Goal: Task Accomplishment & Management: Use online tool/utility

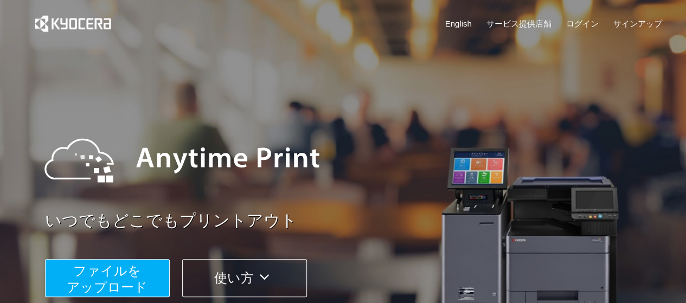
click at [90, 281] on span "ファイルを ​​アップロード" at bounding box center [107, 278] width 81 height 31
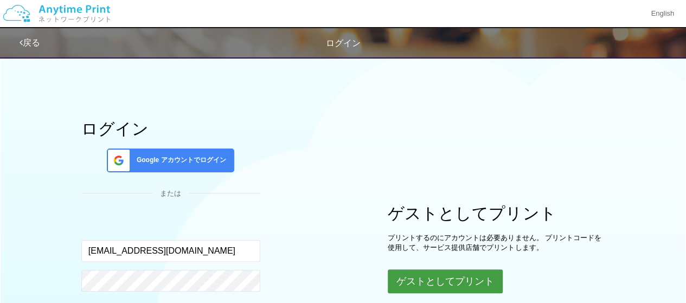
click at [438, 277] on button "ゲストとしてプリント" at bounding box center [445, 281] width 115 height 24
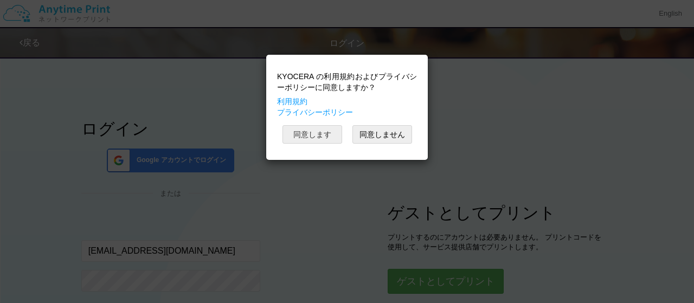
click at [330, 137] on button "同意します" at bounding box center [312, 134] width 60 height 18
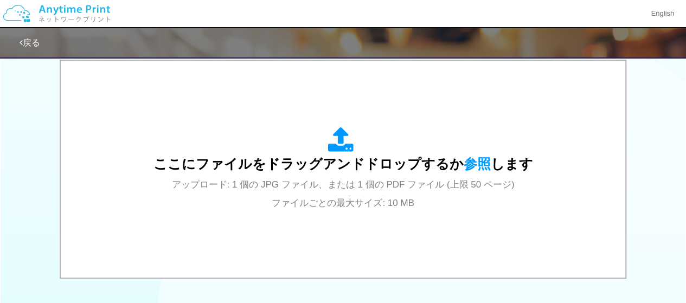
scroll to position [359, 0]
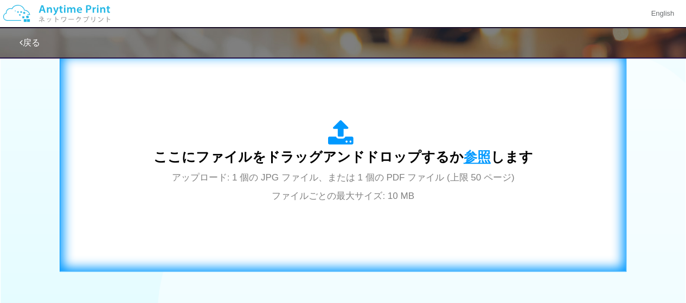
click at [463, 153] on span "参照" at bounding box center [476, 156] width 27 height 15
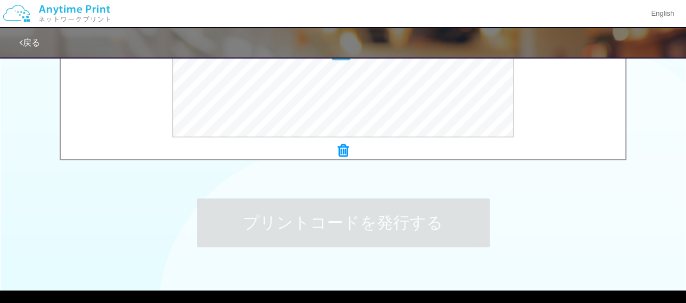
scroll to position [474, 0]
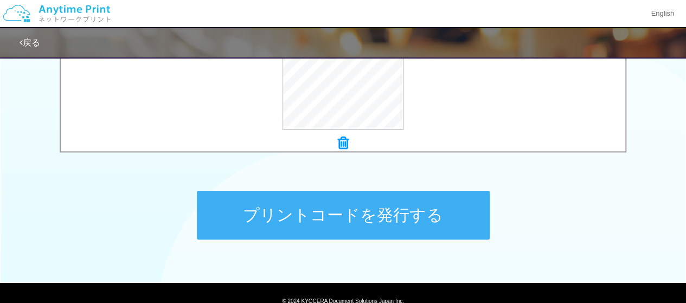
click at [397, 212] on button "プリントコードを発行する" at bounding box center [343, 215] width 293 height 49
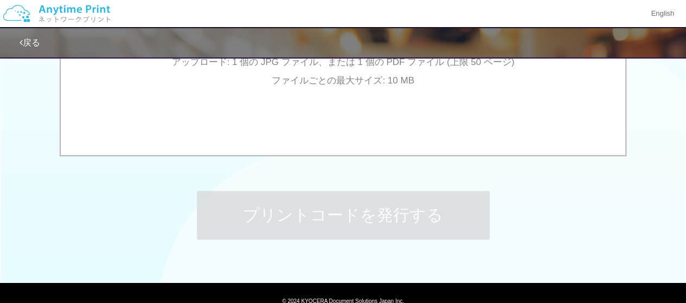
scroll to position [0, 0]
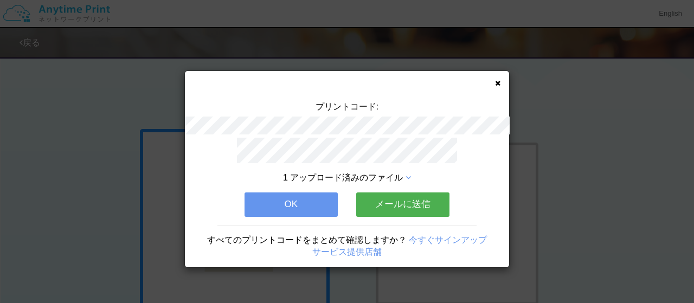
click at [325, 203] on button "OK" at bounding box center [290, 204] width 93 height 24
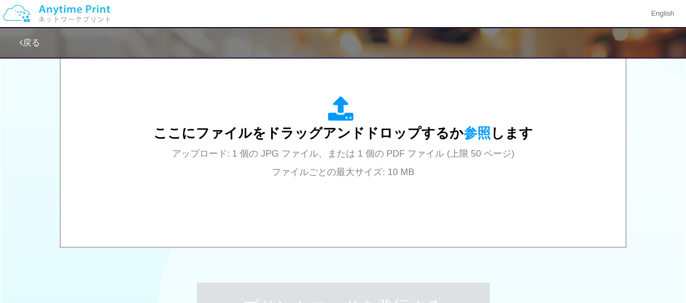
scroll to position [369, 0]
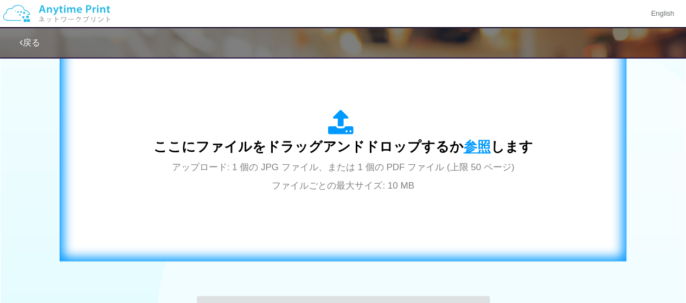
click at [476, 147] on span "参照" at bounding box center [476, 146] width 27 height 15
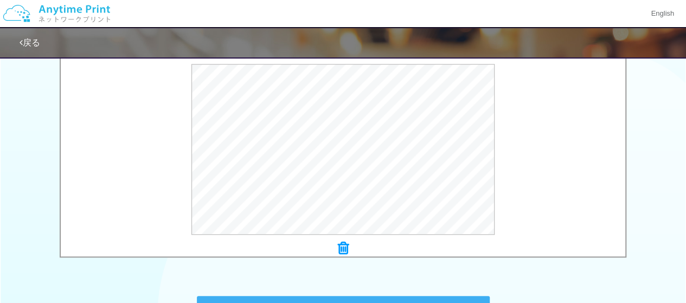
scroll to position [521, 0]
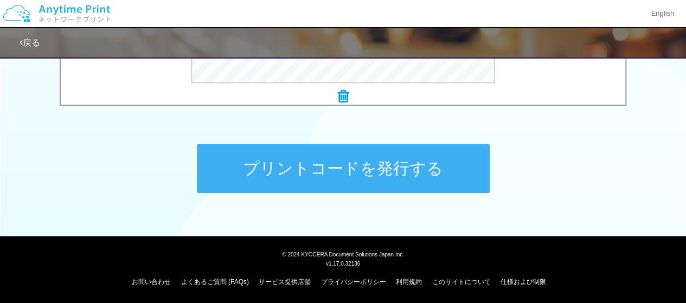
click at [445, 167] on button "プリントコードを発行する" at bounding box center [343, 168] width 293 height 49
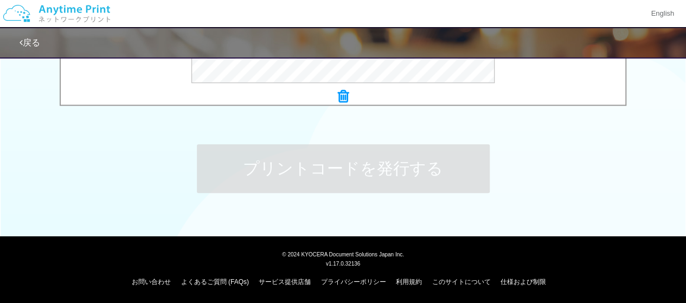
scroll to position [0, 0]
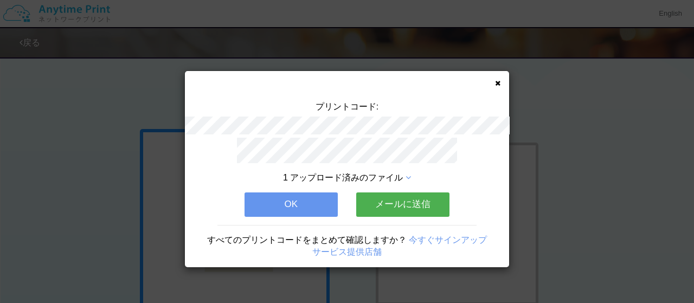
click at [326, 201] on button "OK" at bounding box center [290, 204] width 93 height 24
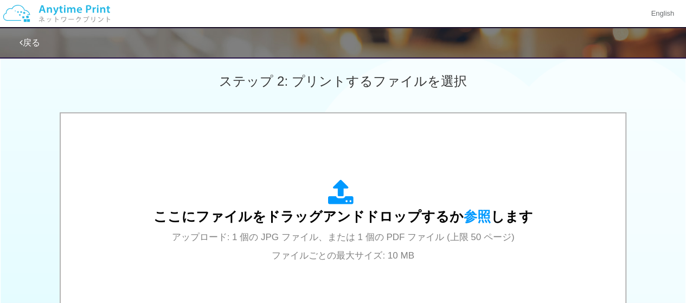
scroll to position [305, 0]
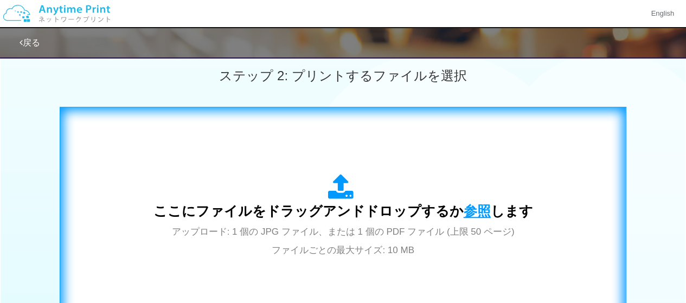
click at [467, 212] on span "参照" at bounding box center [476, 210] width 27 height 15
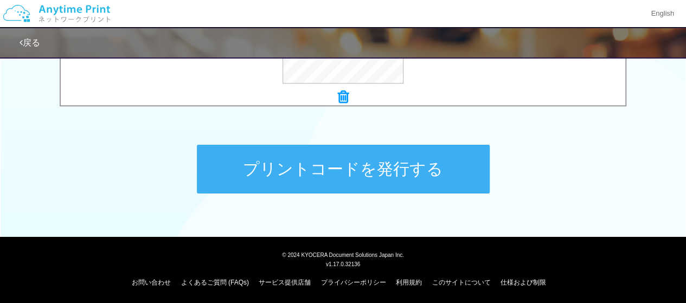
scroll to position [521, 0]
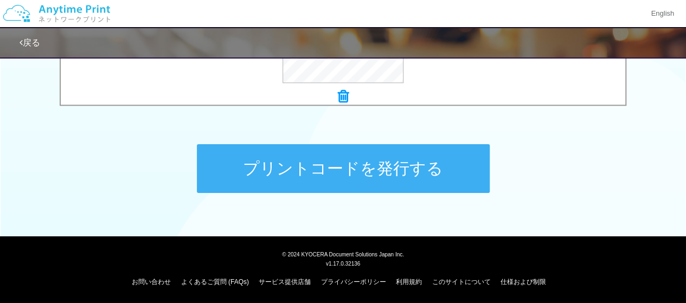
click at [391, 159] on button "プリントコードを発行する" at bounding box center [343, 168] width 293 height 49
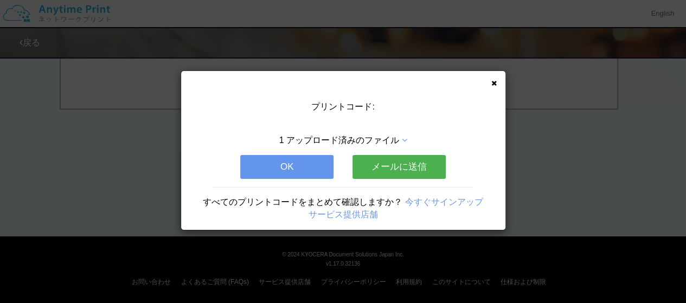
scroll to position [0, 0]
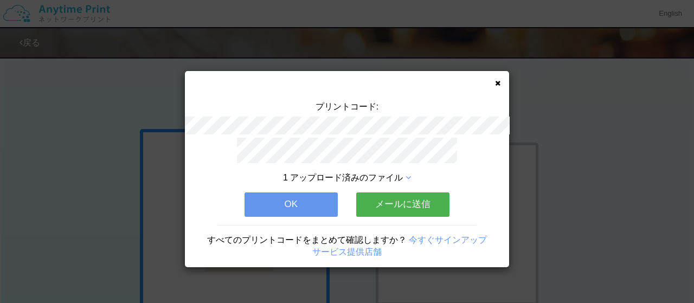
click at [306, 196] on button "OK" at bounding box center [290, 204] width 93 height 24
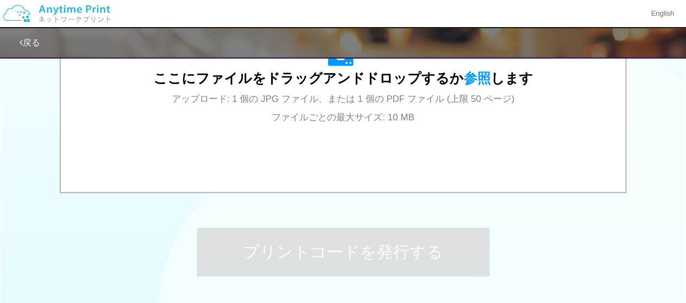
scroll to position [436, 0]
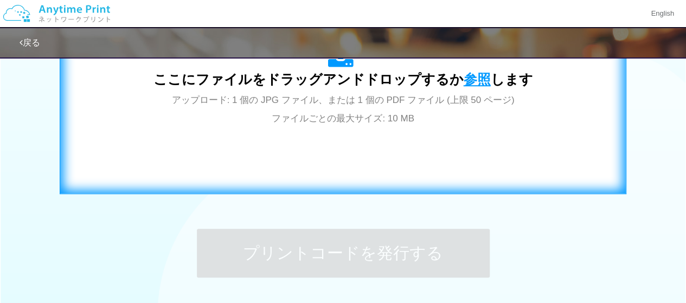
click at [479, 84] on span "参照" at bounding box center [476, 79] width 27 height 15
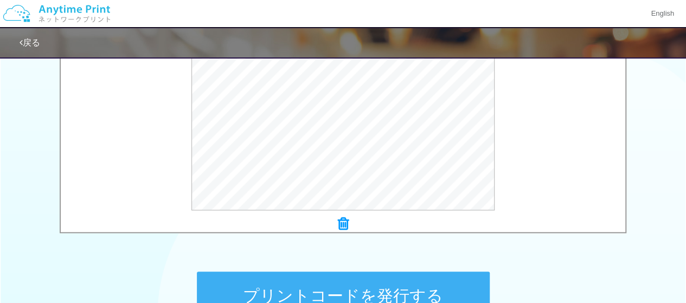
scroll to position [395, 0]
click at [441, 287] on button "プリントコードを発行する" at bounding box center [343, 294] width 293 height 49
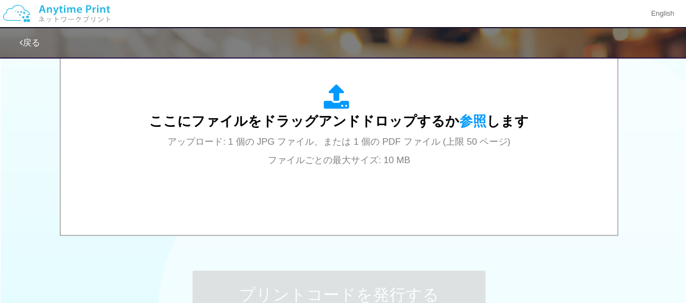
scroll to position [0, 0]
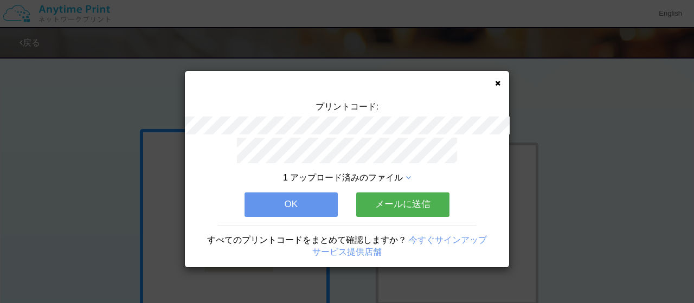
click at [300, 203] on button "OK" at bounding box center [290, 204] width 93 height 24
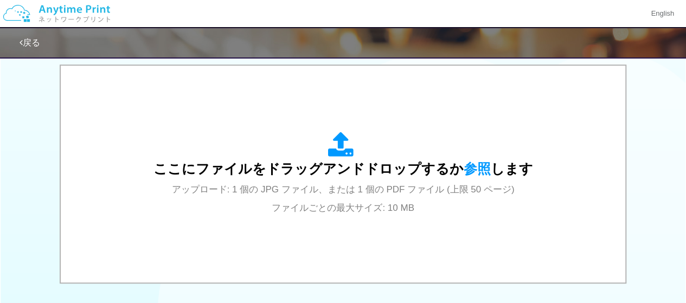
scroll to position [392, 0]
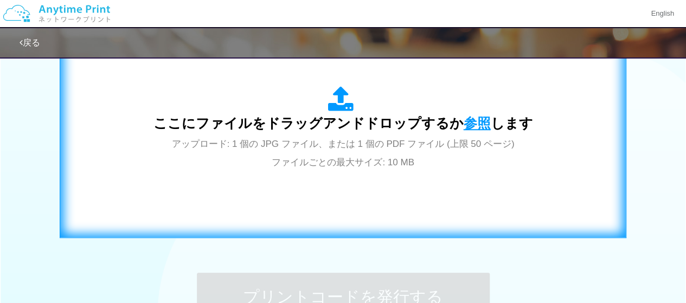
click at [481, 120] on span "参照" at bounding box center [476, 122] width 27 height 15
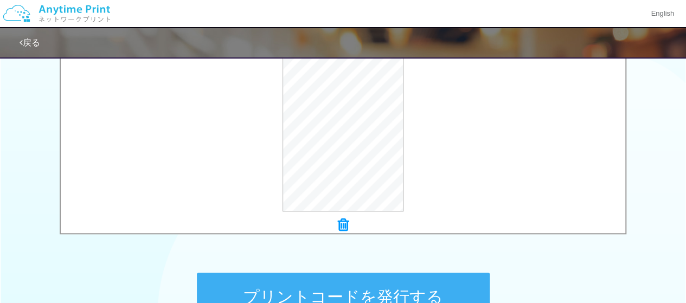
click at [362, 284] on button "プリントコードを発行する" at bounding box center [343, 297] width 293 height 49
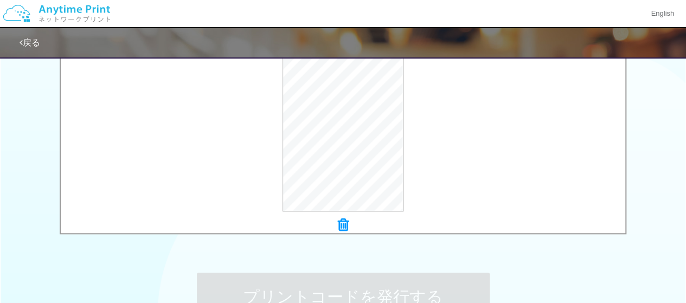
scroll to position [0, 0]
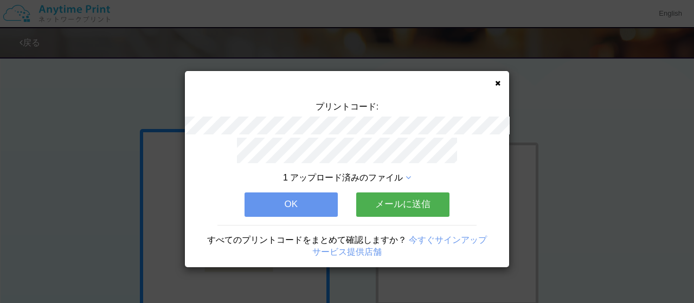
click at [310, 202] on button "OK" at bounding box center [290, 204] width 93 height 24
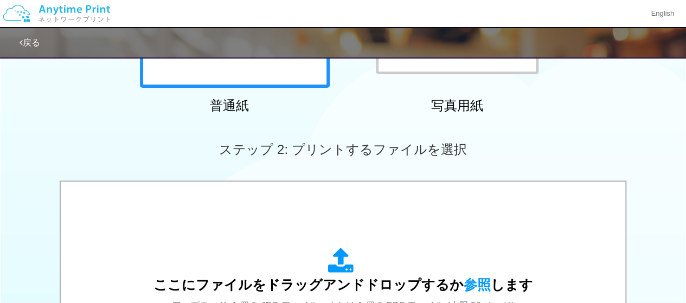
scroll to position [260, 0]
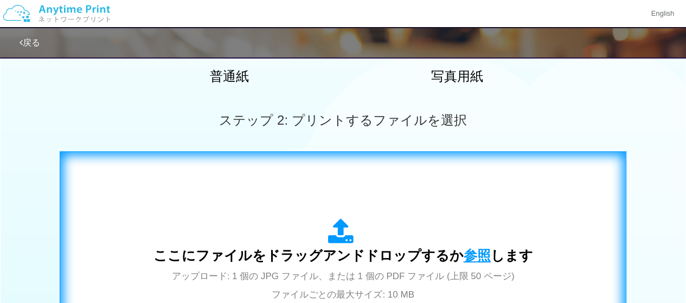
click at [463, 252] on span "参照" at bounding box center [476, 255] width 27 height 15
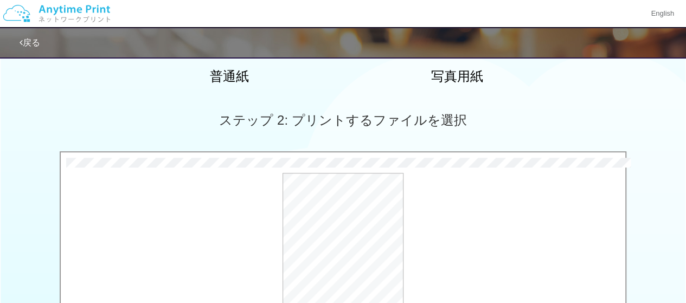
scroll to position [417, 0]
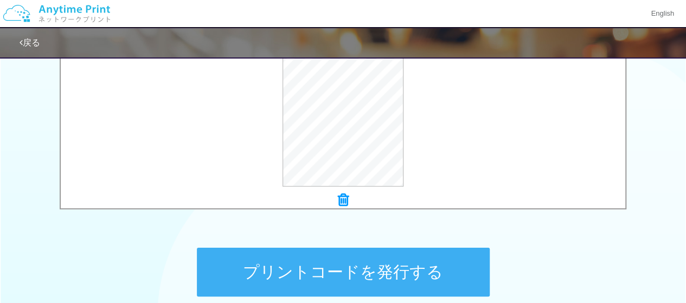
click at [414, 270] on button "プリントコードを発行する" at bounding box center [343, 272] width 293 height 49
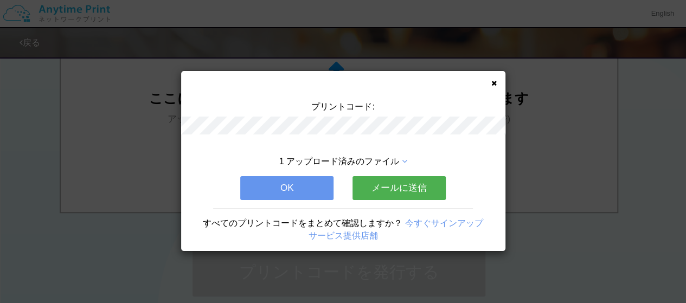
scroll to position [0, 0]
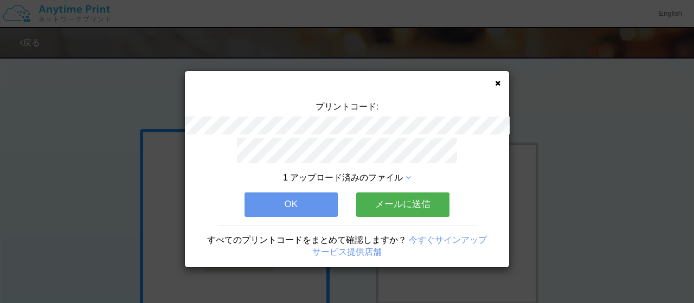
click at [497, 82] on icon at bounding box center [497, 83] width 5 height 7
